Goal: Navigation & Orientation: Find specific page/section

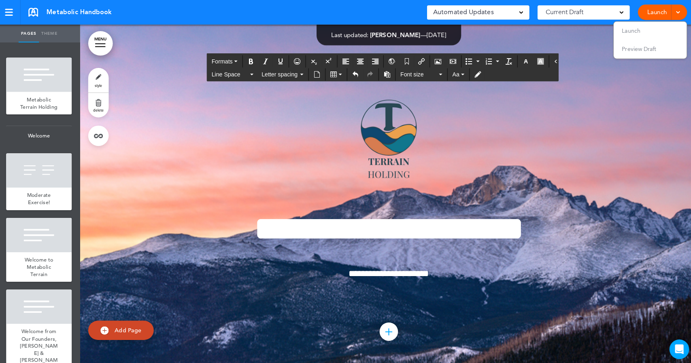
scroll to position [8997, 0]
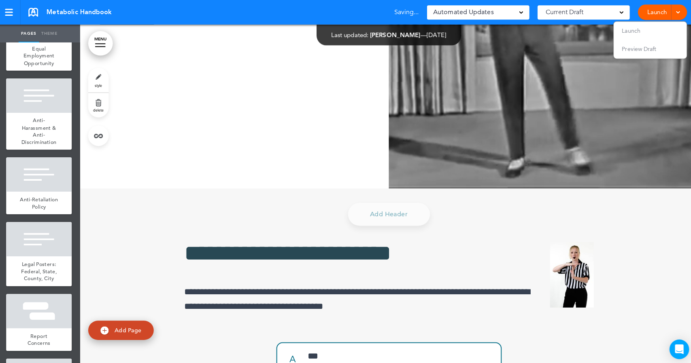
click at [69, 261] on ul "add page Metabolic Terrain Holding add page Welcome add page Moderate Exercise!…" at bounding box center [40, 202] width 81 height 321
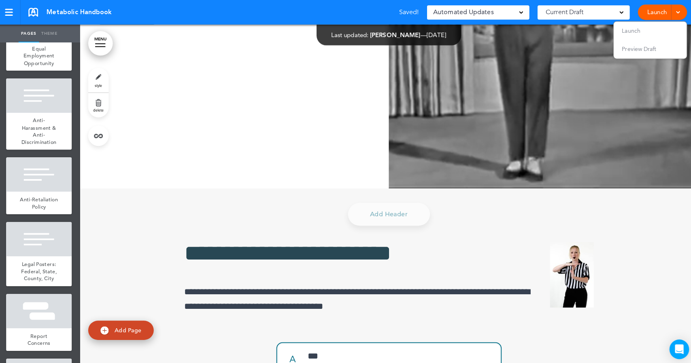
click at [69, 261] on ul "add page Metabolic Terrain Holding add page Welcome add page Moderate Exercise!…" at bounding box center [40, 202] width 81 height 321
click at [47, 148] on div "Anti-Harassment & Anti-Discrimination" at bounding box center [40, 130] width 65 height 36
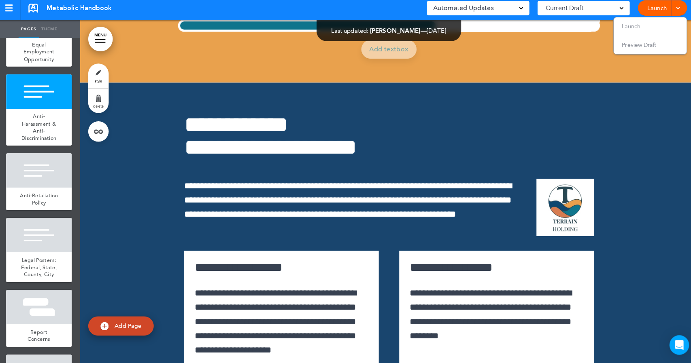
scroll to position [15404, 0]
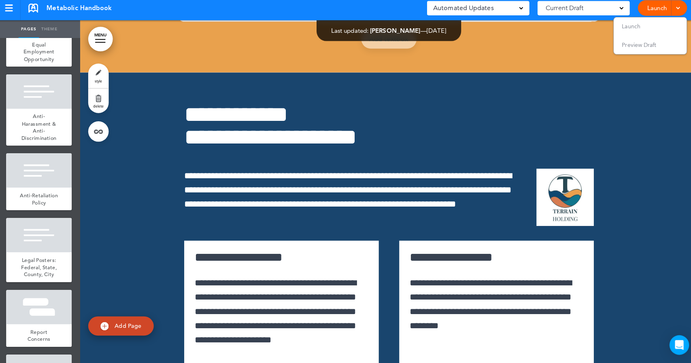
click at [100, 46] on div at bounding box center [101, 46] width 10 height 1
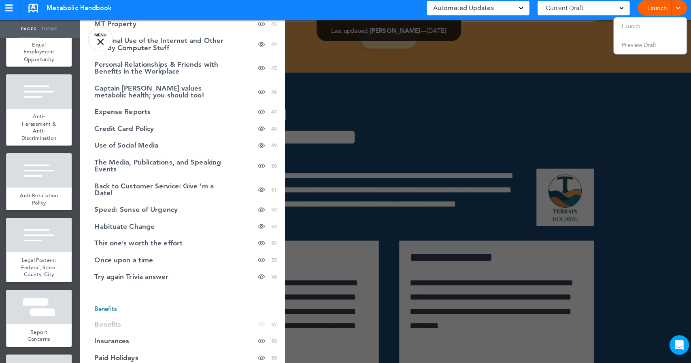
scroll to position [874, 0]
click at [146, 274] on span "Try again Trivia answer" at bounding box center [131, 277] width 73 height 7
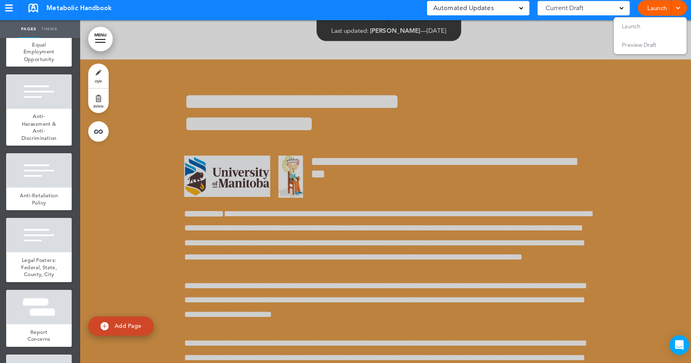
scroll to position [27075, 0]
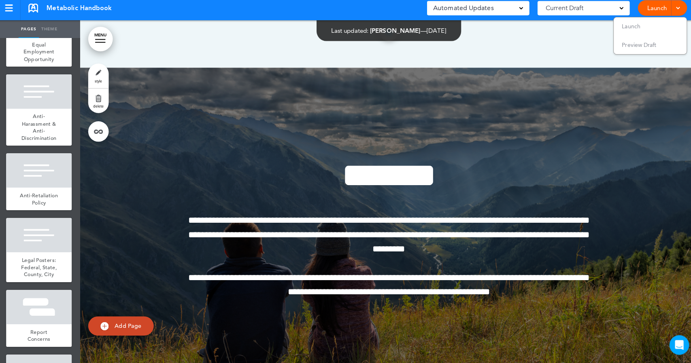
click at [103, 45] on link "MENU" at bounding box center [101, 43] width 24 height 24
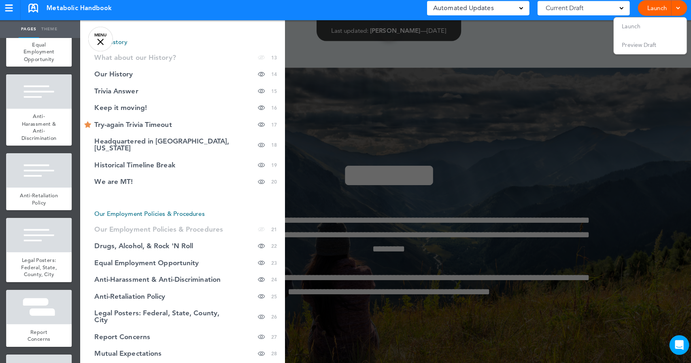
scroll to position [292, 0]
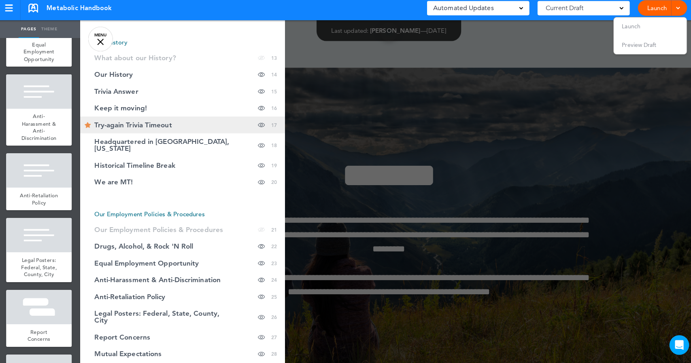
click at [102, 125] on span "Try-again Trivia Timeout" at bounding box center [133, 128] width 76 height 7
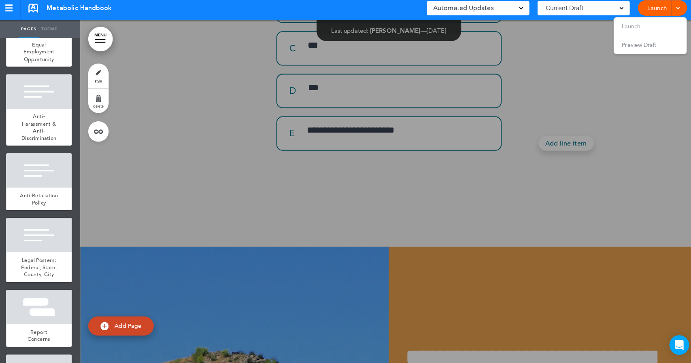
scroll to position [9258, 0]
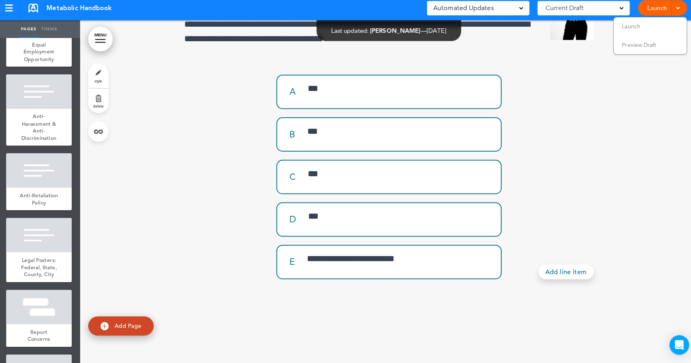
click at [99, 81] on link "style" at bounding box center [99, 79] width 20 height 24
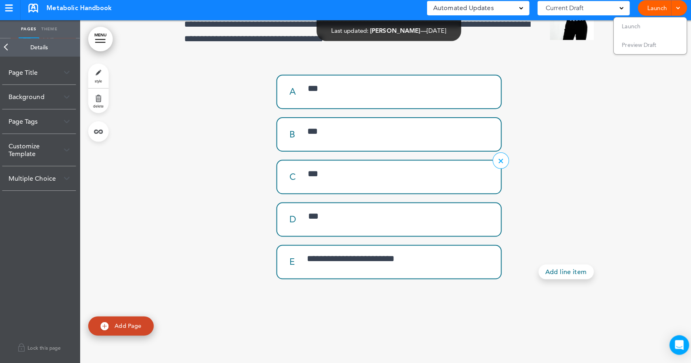
click at [287, 184] on div "C" at bounding box center [294, 179] width 24 height 9
click at [288, 105] on div "A ***" at bounding box center [386, 95] width 209 height 20
click at [68, 180] on img at bounding box center [68, 180] width 6 height 4
click at [63, 210] on span at bounding box center [61, 212] width 5 height 5
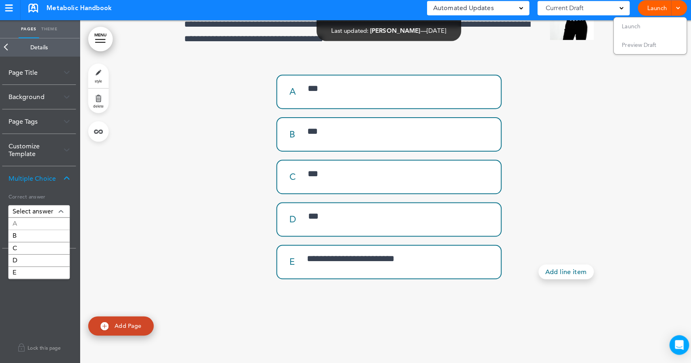
click at [49, 225] on div "A" at bounding box center [40, 226] width 61 height 12
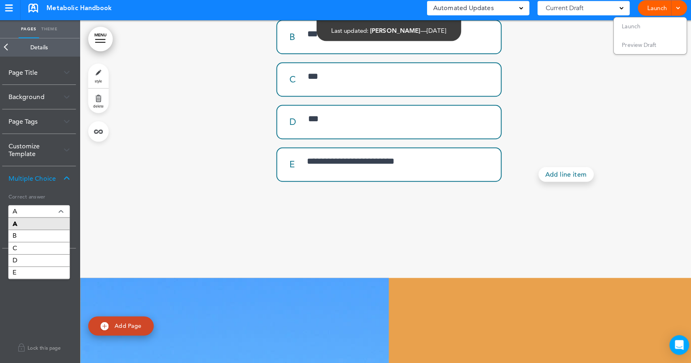
scroll to position [9354, 0]
click at [38, 226] on ul "A B C D E" at bounding box center [40, 249] width 61 height 61
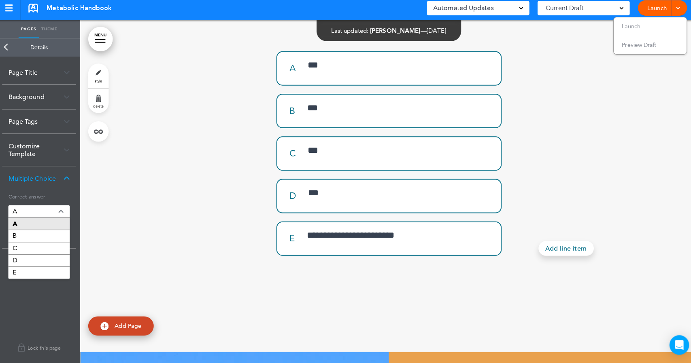
scroll to position [9282, 0]
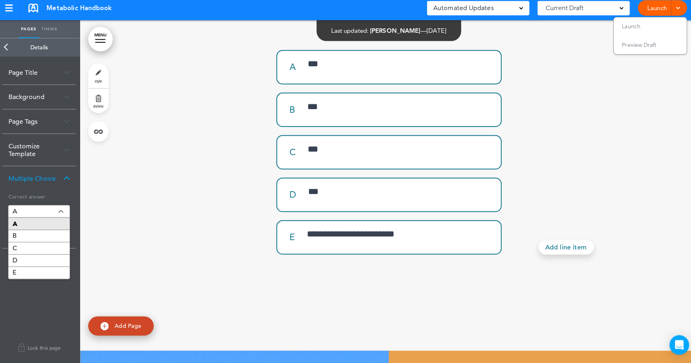
click at [164, 250] on div "**********" at bounding box center [386, 127] width 610 height 450
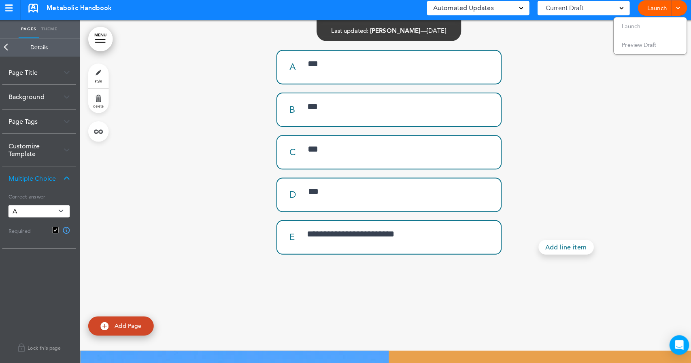
click at [642, 13] on link "Launch" at bounding box center [650, 11] width 25 height 15
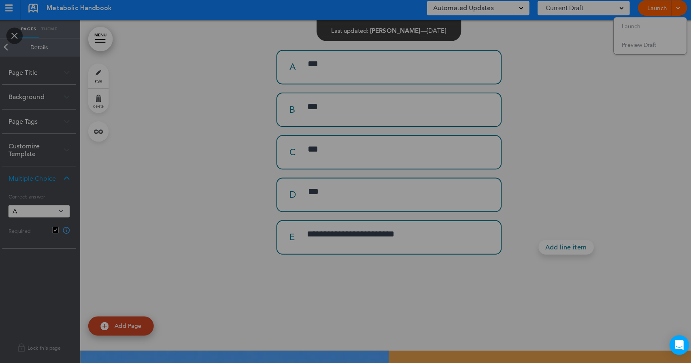
scroll to position [0, 0]
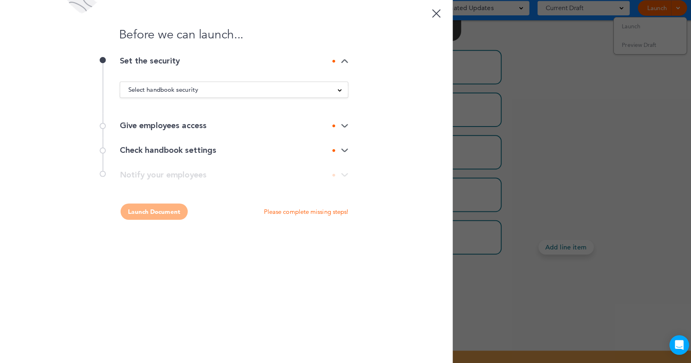
click at [391, 190] on div "Before we can launch... Set the security Select handbook security Public link P…" at bounding box center [224, 181] width 449 height 363
click at [331, 214] on p "Please complete missing steps!" at bounding box center [304, 214] width 83 height 8
click at [342, 179] on div "**********" at bounding box center [224, 181] width 243 height 16
click at [339, 93] on span at bounding box center [337, 93] width 4 height 4
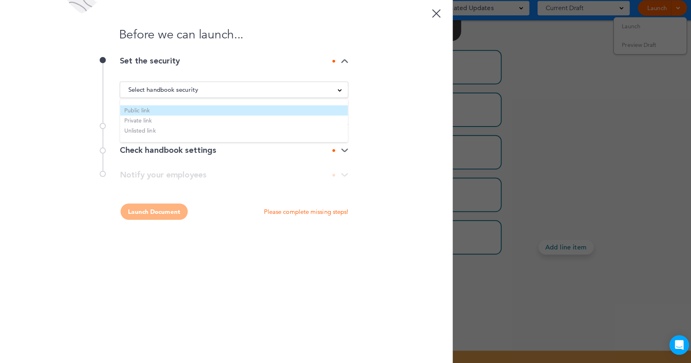
click at [311, 111] on li "Public link" at bounding box center [233, 113] width 225 height 10
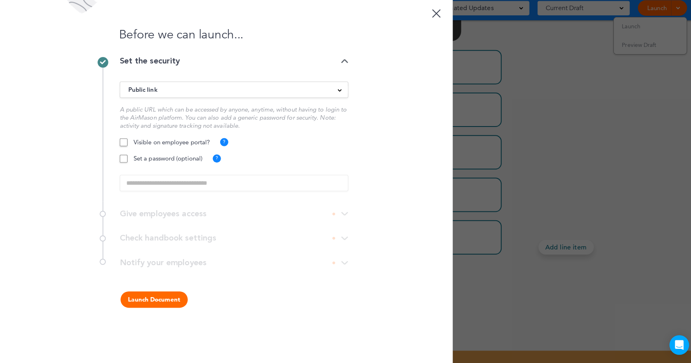
click at [235, 183] on div "Visible on employee portal? ? Will be visible on the employee portal when logge…" at bounding box center [233, 168] width 226 height 55
click at [434, 17] on div at bounding box center [432, 17] width 8 height 8
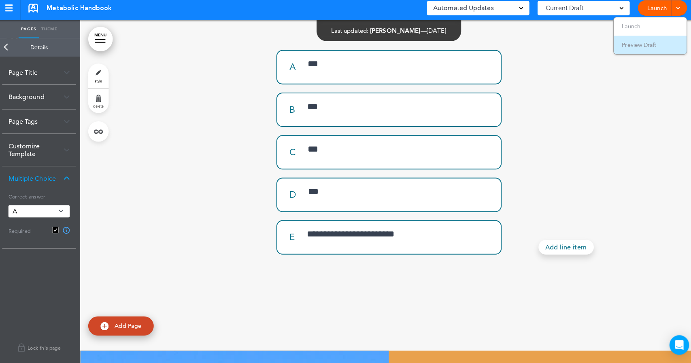
click at [630, 50] on span "Preview Draft" at bounding box center [633, 48] width 34 height 7
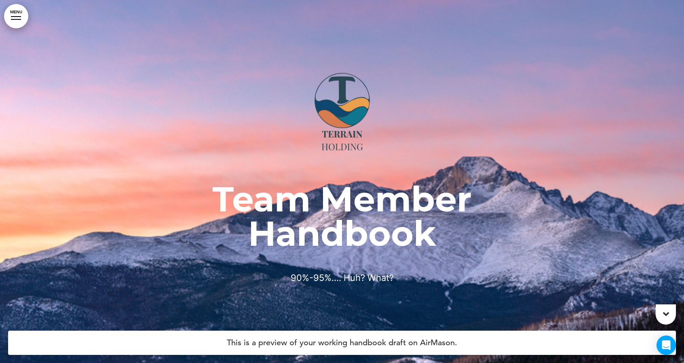
click at [18, 17] on link "MENU" at bounding box center [16, 16] width 24 height 24
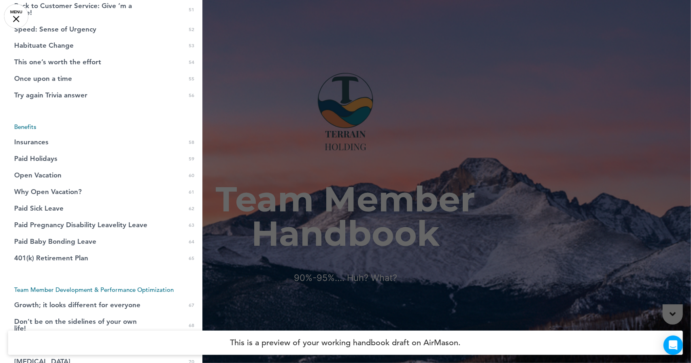
scroll to position [1097, 0]
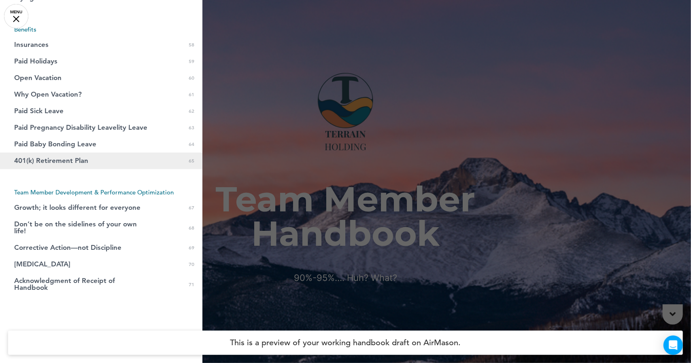
click at [50, 157] on span "401(k) Retirement Plan" at bounding box center [51, 160] width 74 height 7
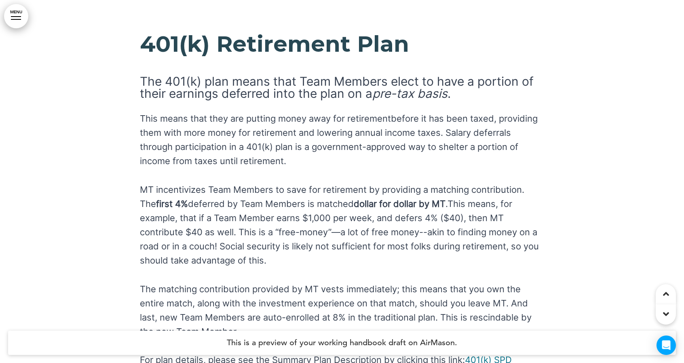
scroll to position [31064, 0]
click at [502, 355] on link "﻿401(k) SPD" at bounding box center [488, 360] width 47 height 11
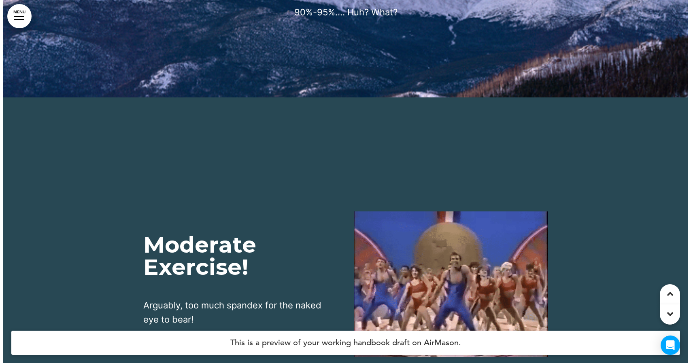
scroll to position [265, 0]
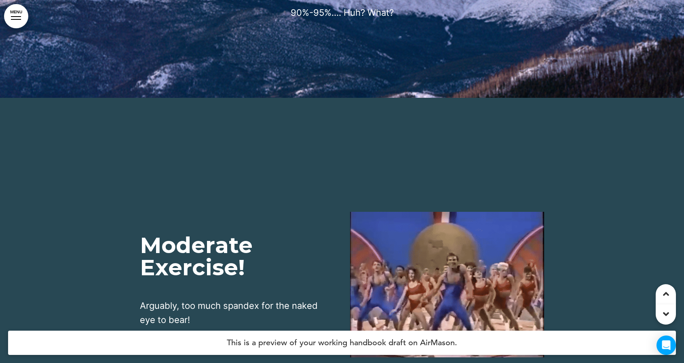
click at [15, 21] on link "MENU" at bounding box center [16, 16] width 24 height 24
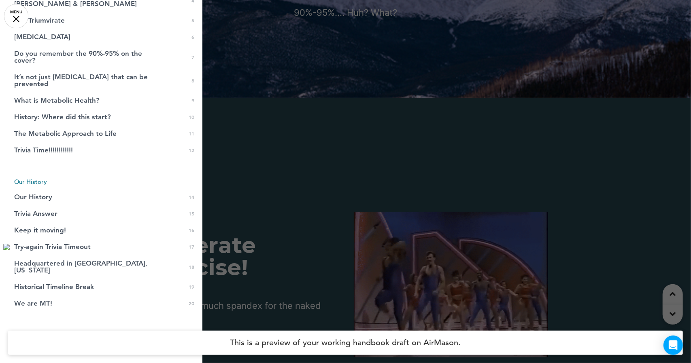
scroll to position [132, 0]
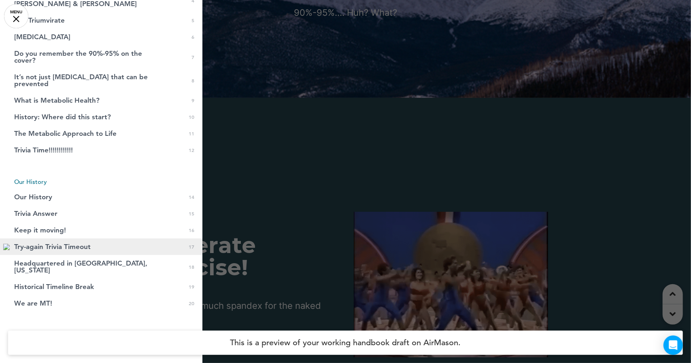
click at [40, 244] on span "Try-again Trivia Timeout" at bounding box center [52, 247] width 76 height 7
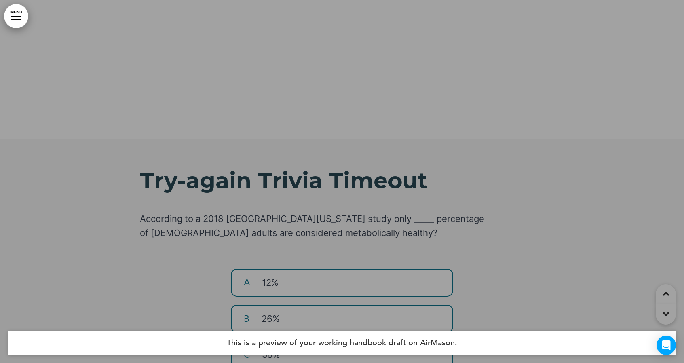
scroll to position [9221, 0]
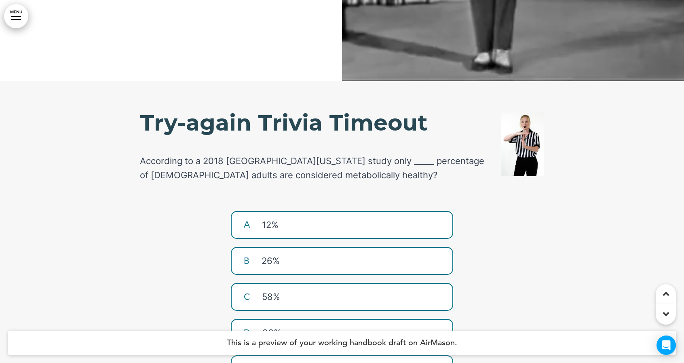
click at [267, 254] on p "26%" at bounding box center [354, 261] width 185 height 14
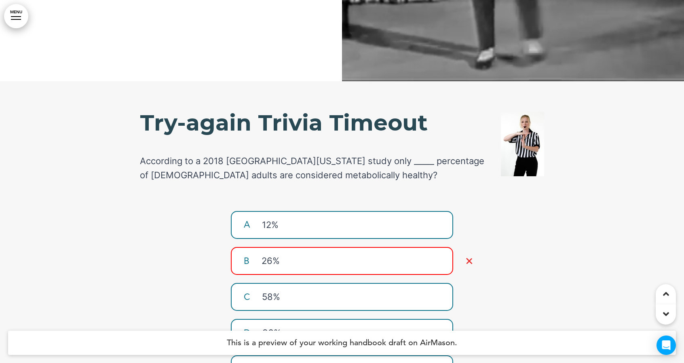
click at [284, 218] on p "12%" at bounding box center [354, 225] width 184 height 14
